Goal: Task Accomplishment & Management: Use online tool/utility

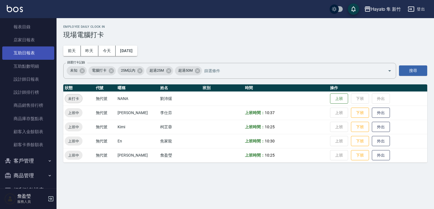
scroll to position [132, 0]
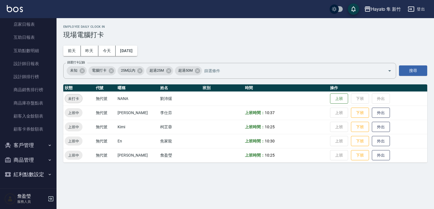
click at [50, 161] on button "商品管理" at bounding box center [28, 159] width 52 height 15
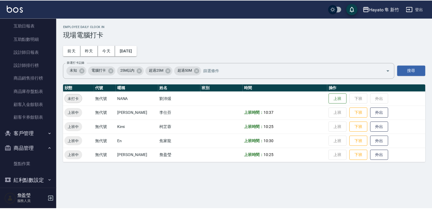
scroll to position [149, 0]
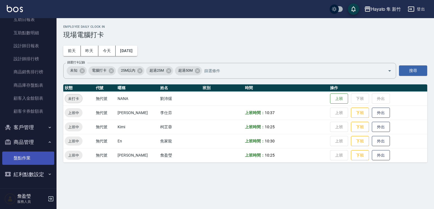
click at [36, 159] on link "盤點作業" at bounding box center [28, 157] width 52 height 13
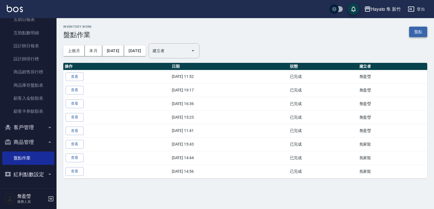
click at [420, 30] on link "盤點" at bounding box center [419, 32] width 18 height 10
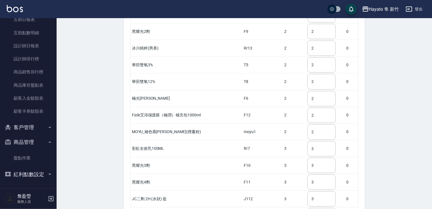
scroll to position [1185, 0]
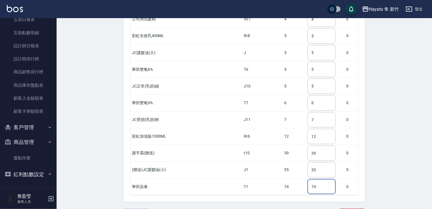
click at [311, 179] on input "74" at bounding box center [321, 186] width 28 height 15
type input "7"
type input "110"
drag, startPoint x: 315, startPoint y: 90, endPoint x: 297, endPoint y: 93, distance: 18.4
click at [307, 95] on input "6" at bounding box center [321, 102] width 28 height 15
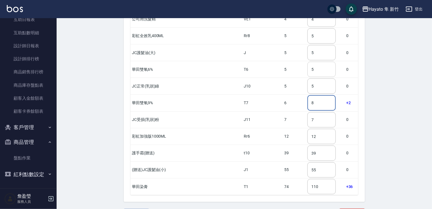
type input "8"
drag, startPoint x: 310, startPoint y: 54, endPoint x: 298, endPoint y: 55, distance: 12.5
click at [307, 62] on input "5" at bounding box center [321, 69] width 28 height 15
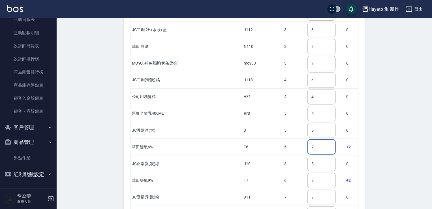
scroll to position [1100, 0]
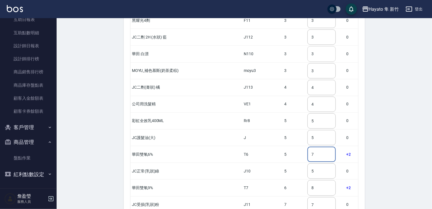
type input "7"
drag, startPoint x: 316, startPoint y: 41, endPoint x: 299, endPoint y: 47, distance: 18.1
type input "4"
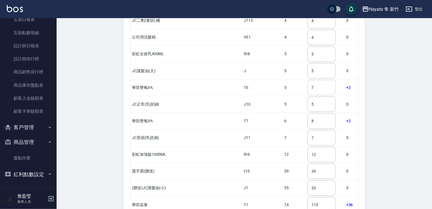
scroll to position [1185, 0]
